Goal: Use online tool/utility: Utilize a website feature to perform a specific function

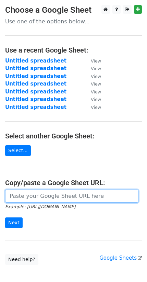
click at [54, 194] on input "url" at bounding box center [71, 195] width 133 height 13
paste input "https://docs.google.com/spreadsheets/d/1FY6rv_nSZROFf7lsS5uVwPK78YALOM_IZVyAbUw…"
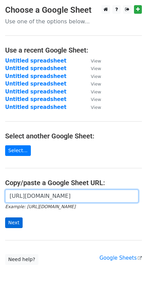
type input "https://docs.google.com/spreadsheets/d/1FY6rv_nSZROFf7lsS5uVwPK78YALOM_IZVyAbUw…"
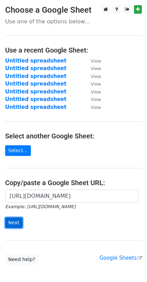
click at [19, 222] on input "Next" at bounding box center [13, 222] width 17 height 11
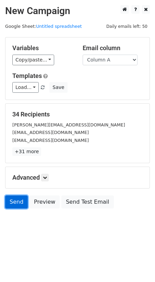
click at [12, 202] on link "Send" at bounding box center [16, 201] width 23 height 13
